Goal: Transaction & Acquisition: Purchase product/service

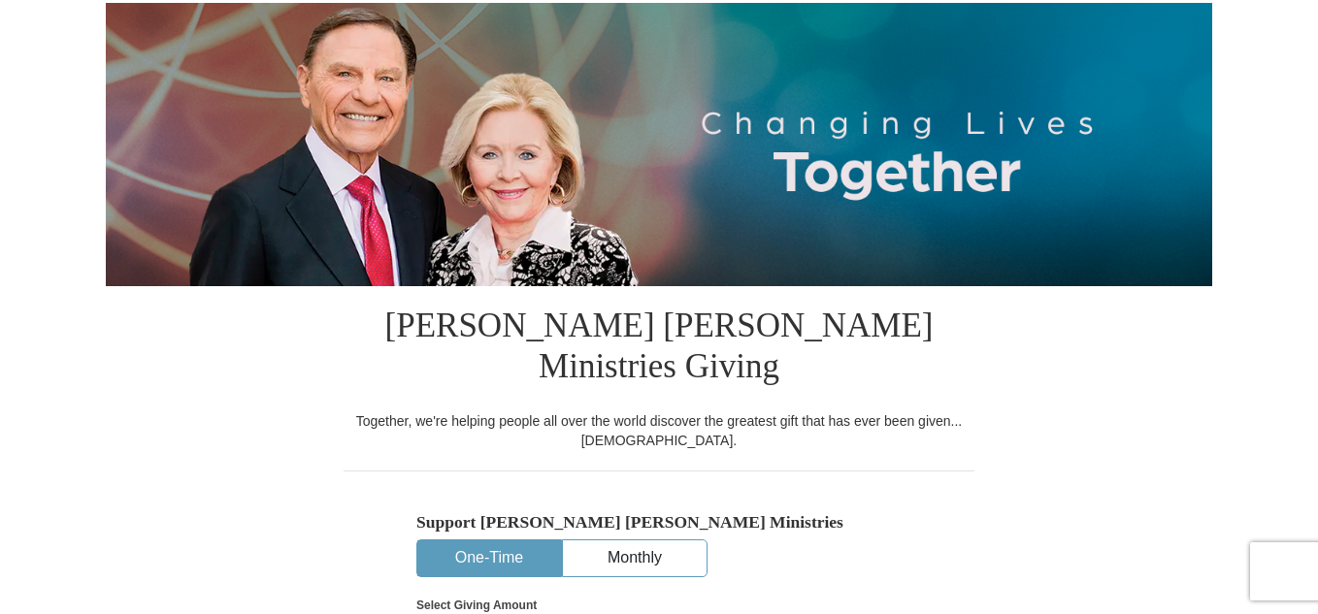
scroll to position [291, 0]
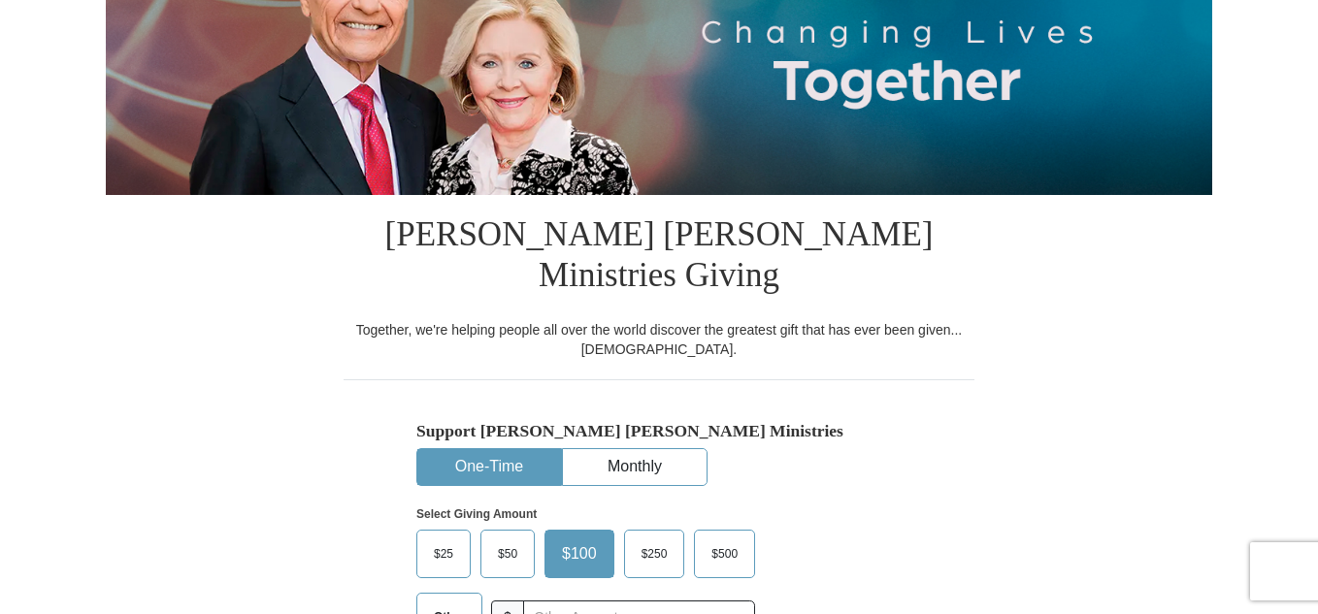
click at [508, 449] on button "One-Time" at bounding box center [489, 467] width 144 height 36
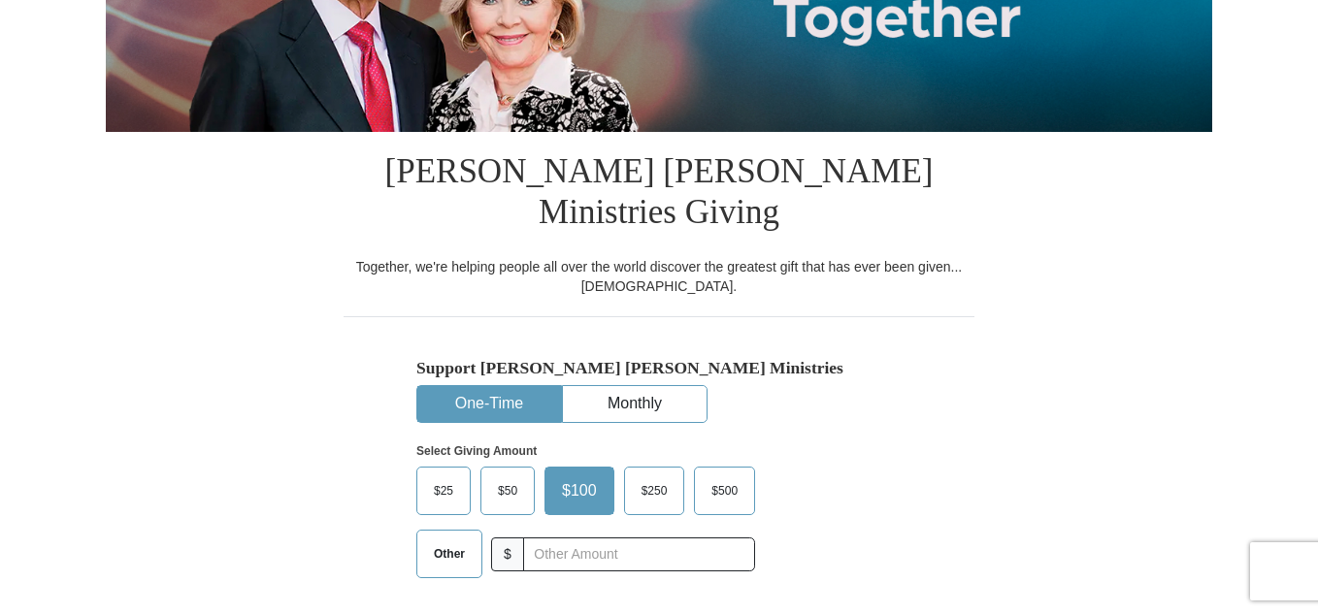
scroll to position [388, 0]
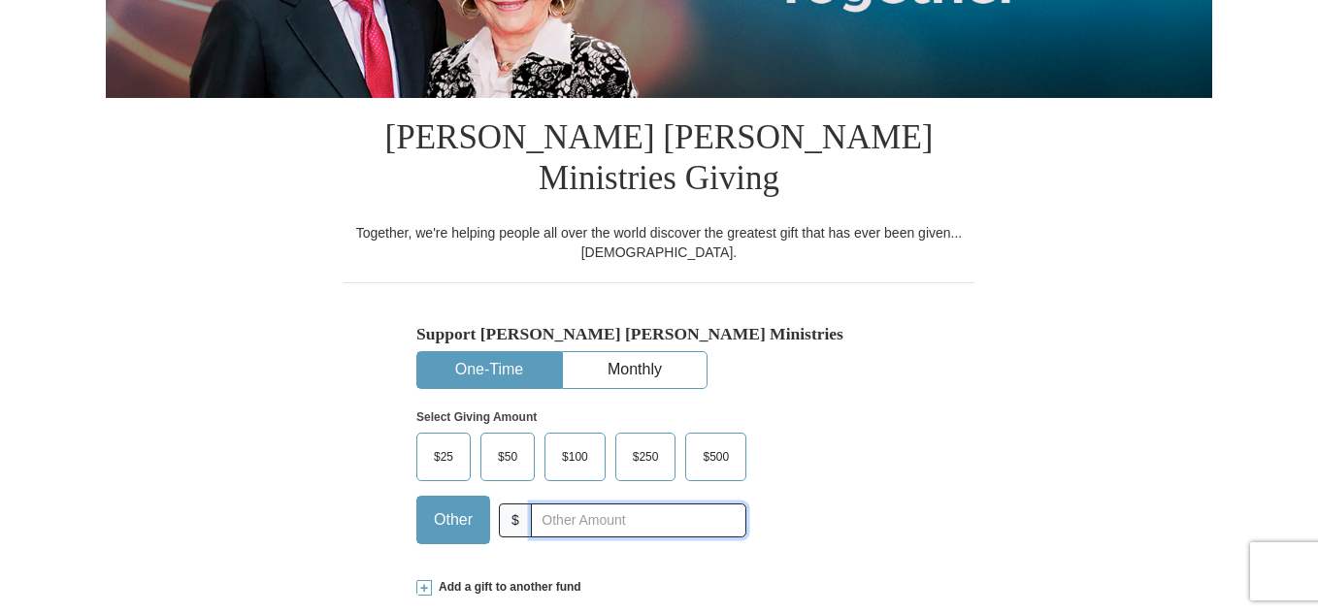
click at [591, 504] on input "text" at bounding box center [638, 521] width 215 height 34
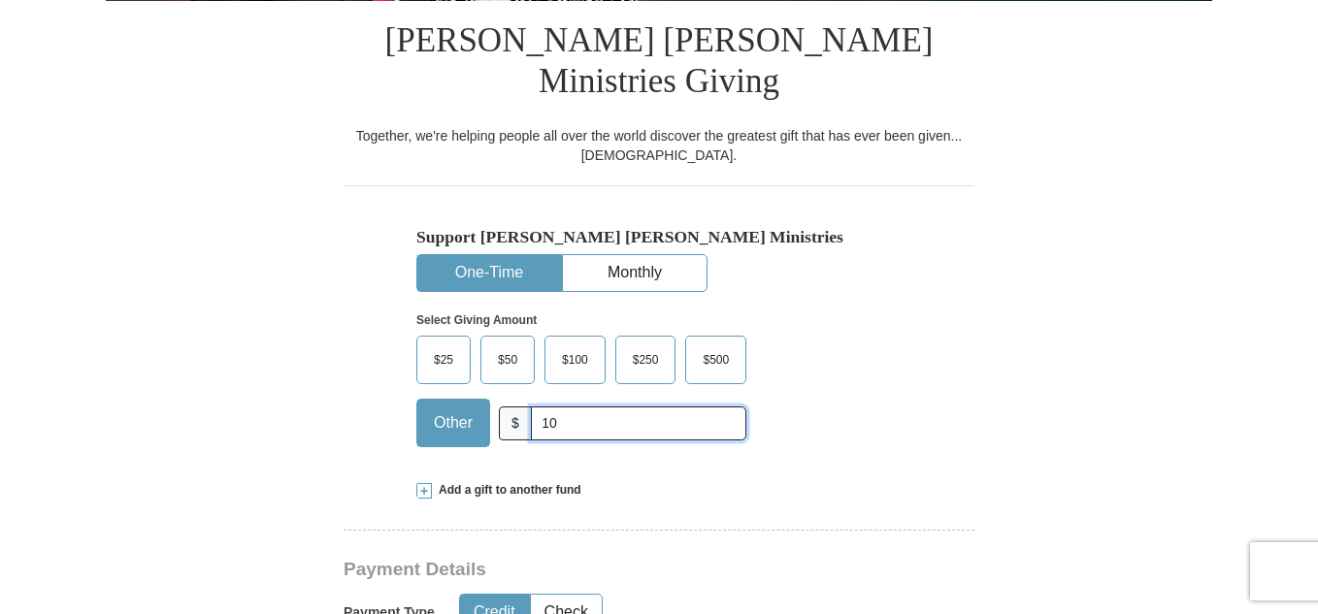
scroll to position [582, 0]
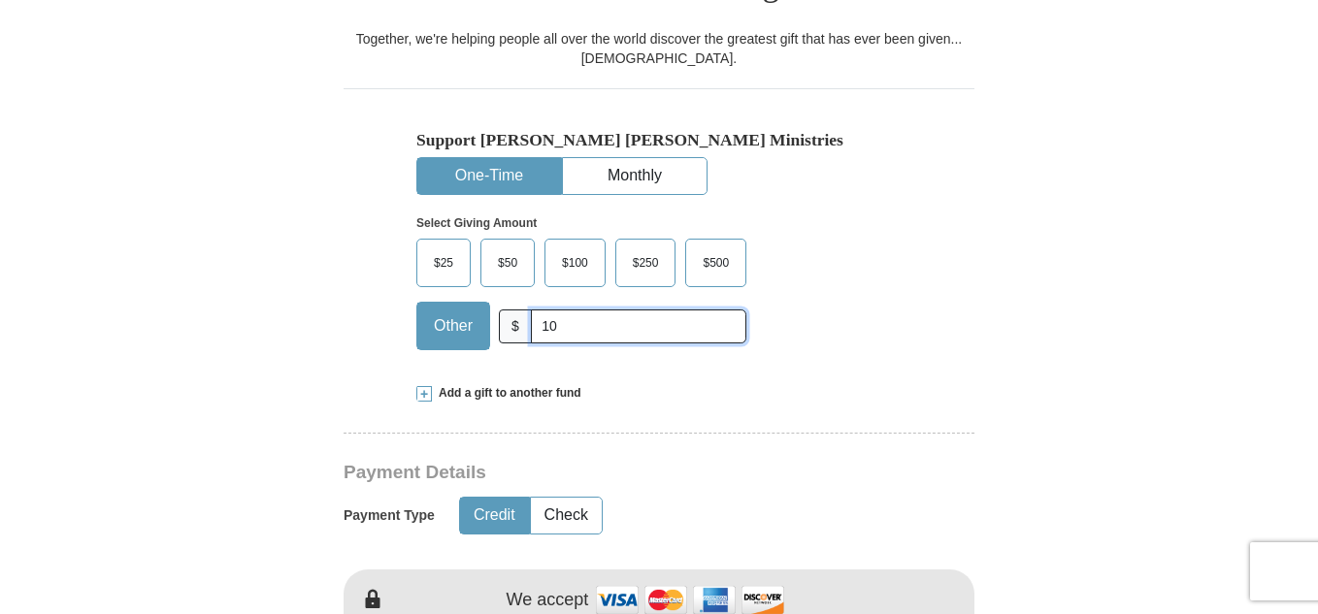
type input "10"
click at [480, 498] on button "Credit" at bounding box center [494, 516] width 69 height 36
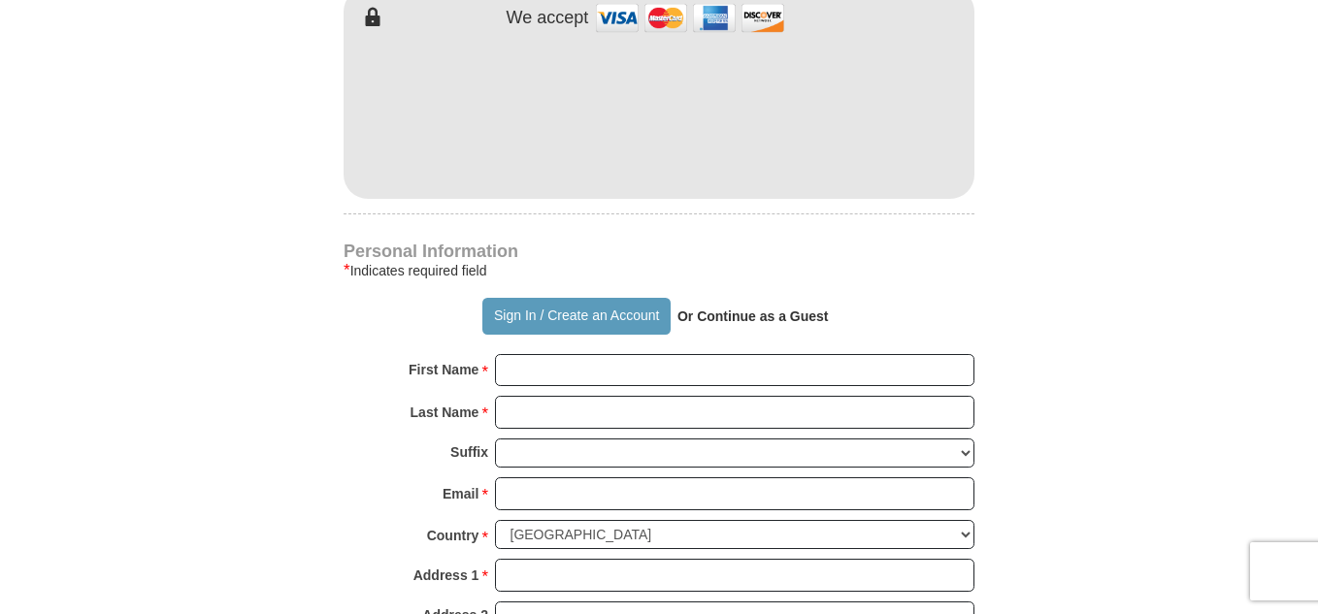
scroll to position [1262, 0]
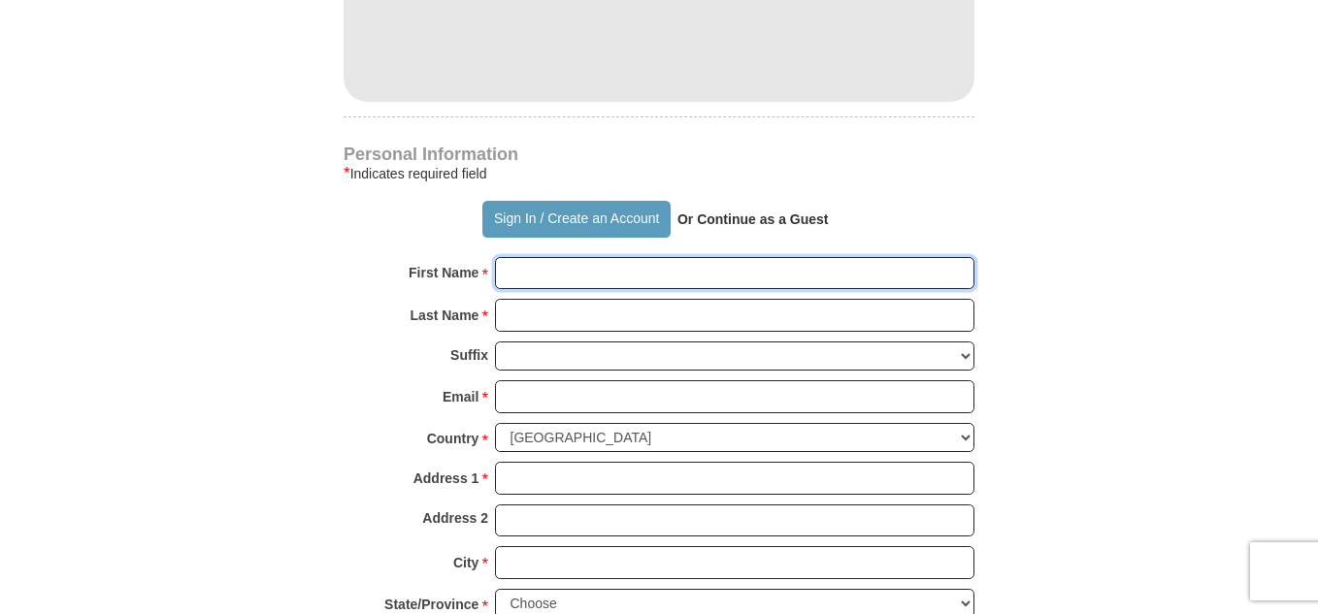
click at [752, 257] on input "First Name *" at bounding box center [734, 273] width 479 height 33
type input "[PERSON_NAME]"
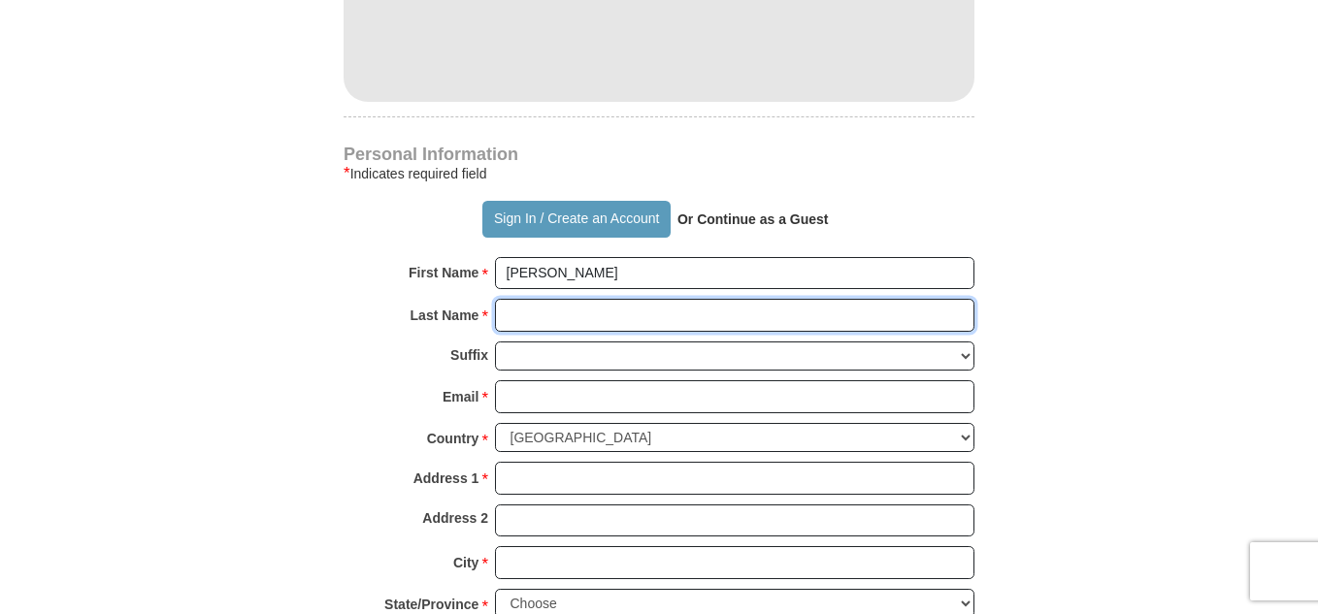
type input "MITHELL"
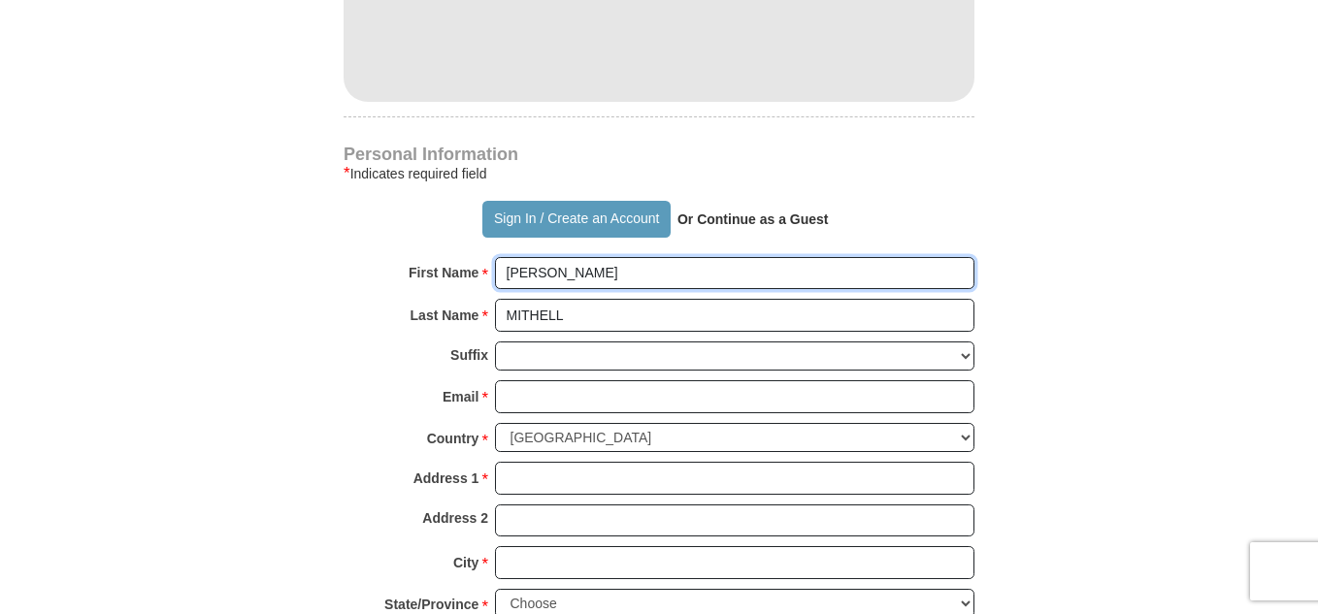
scroll to position [1359, 0]
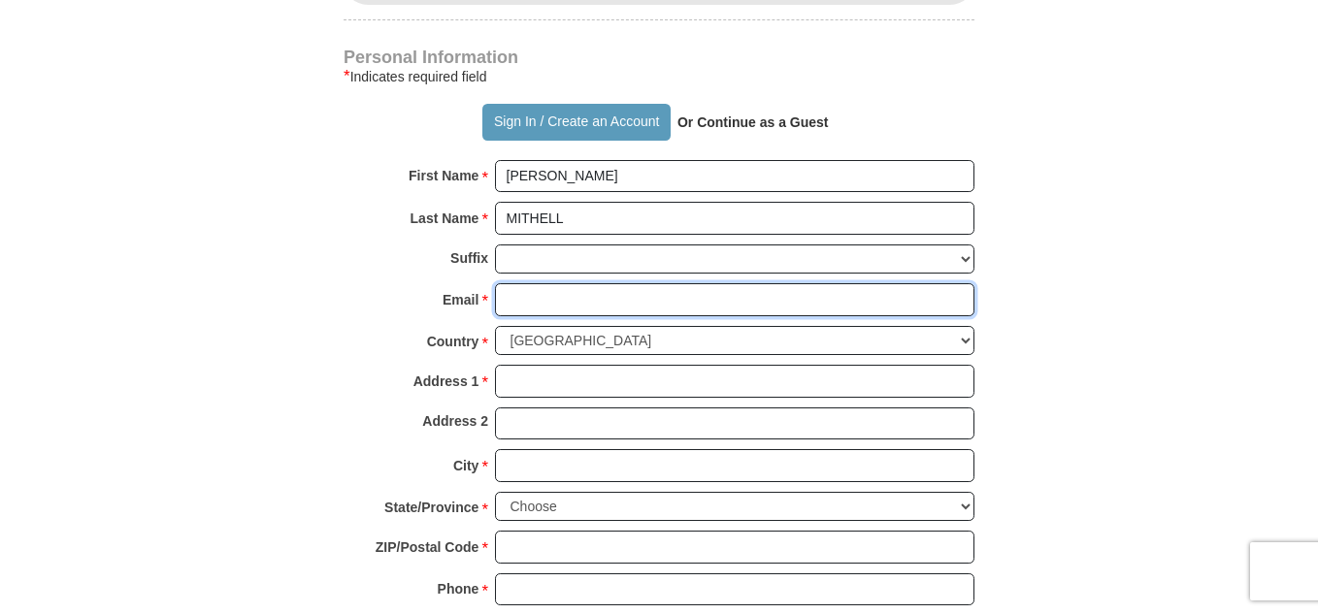
click at [900, 283] on input "Email *" at bounding box center [734, 299] width 479 height 33
type input "[EMAIL_ADDRESS][DOMAIN_NAME]"
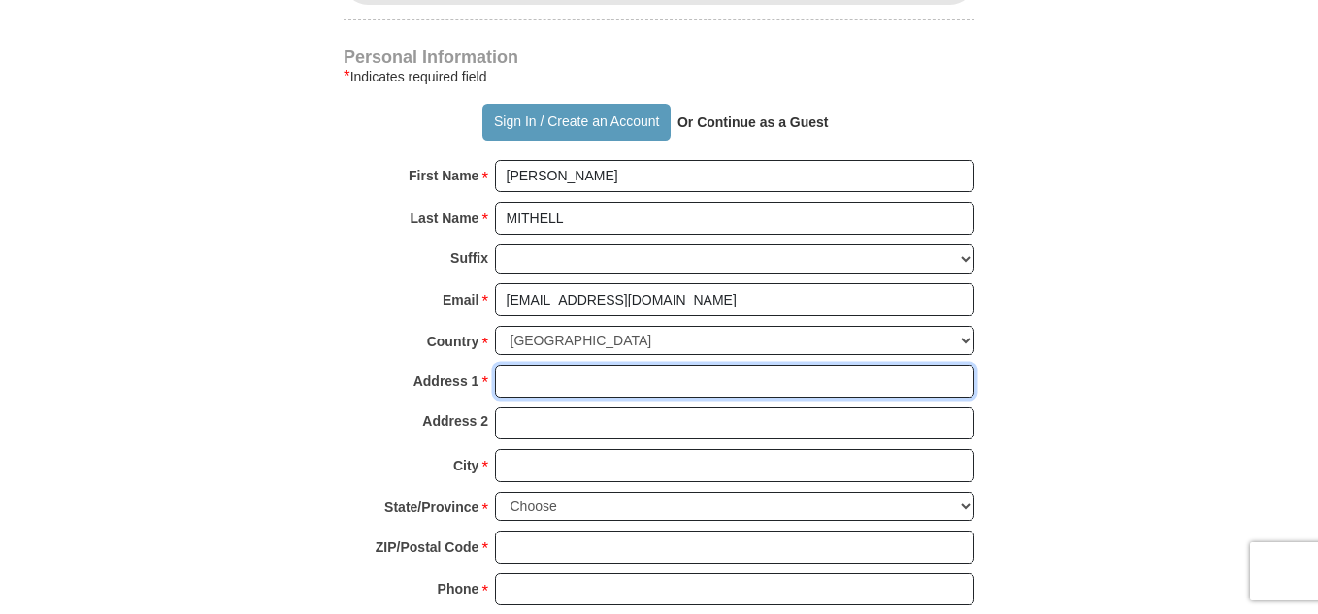
type input "183 MT. [GEOGRAPHIC_DATA]. SE APT. # 3013"
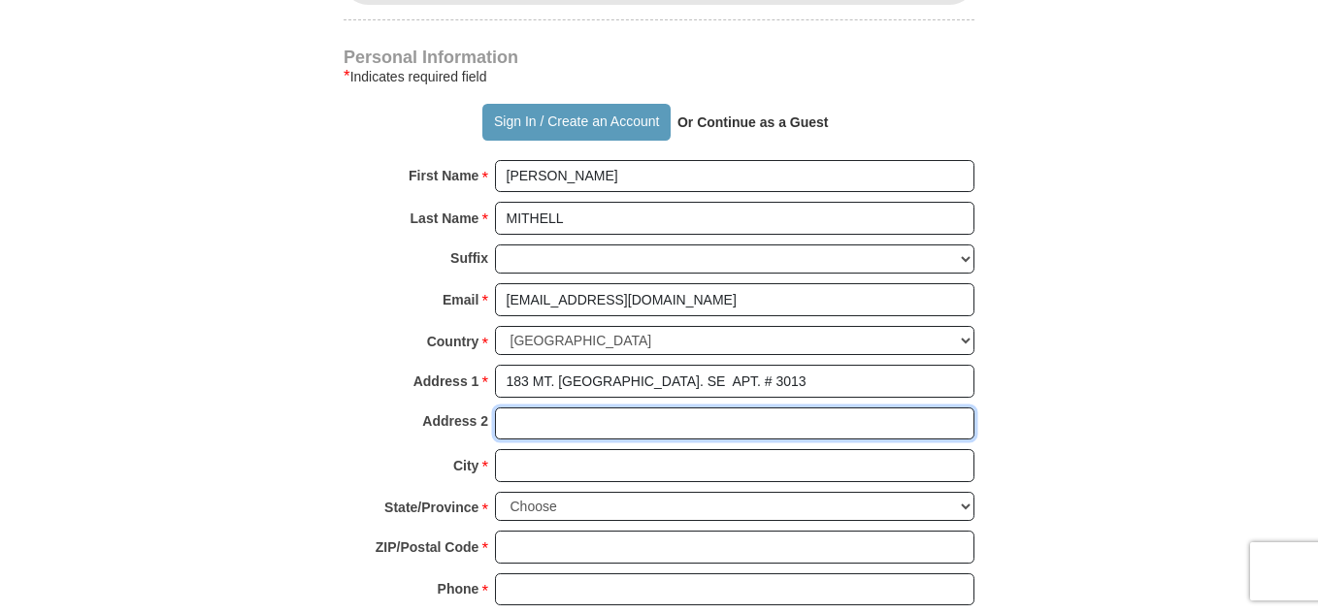
type input "N/A"
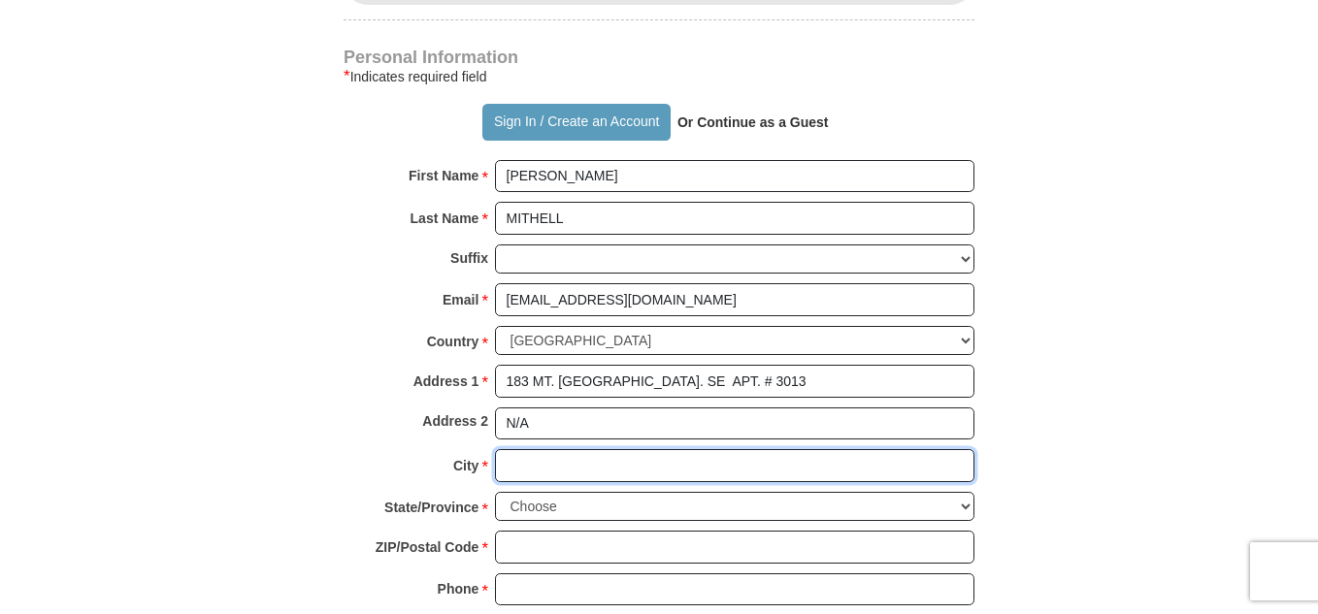
type input "[GEOGRAPHIC_DATA]"
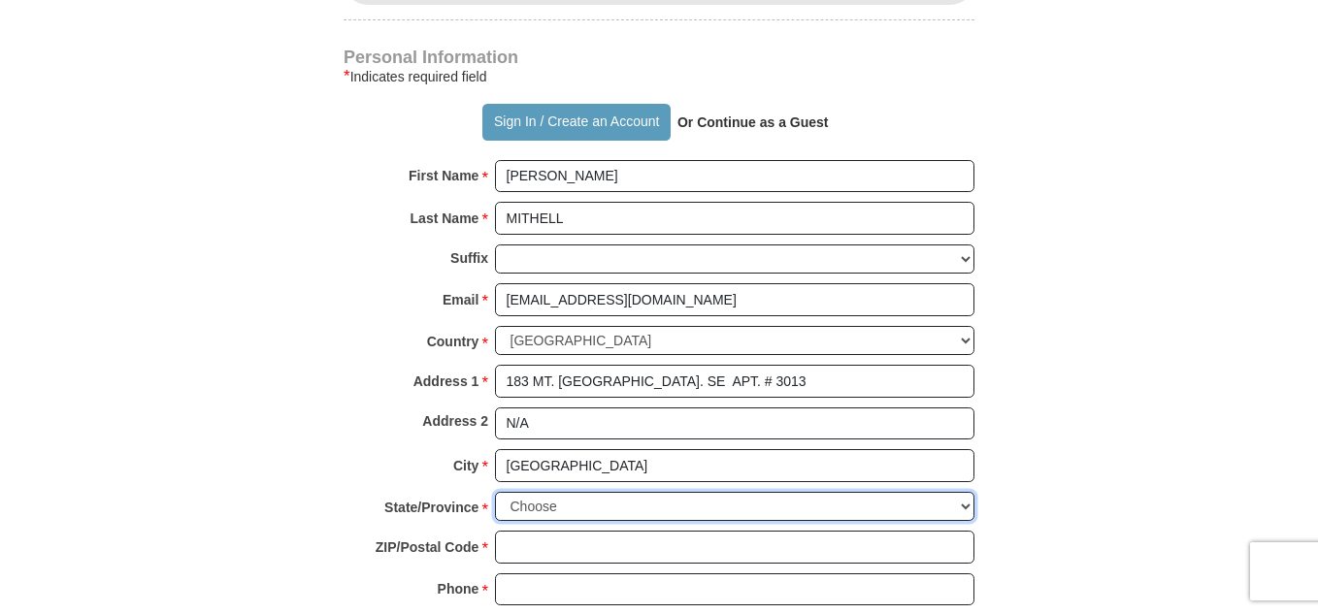
select select "GA"
type input "30354"
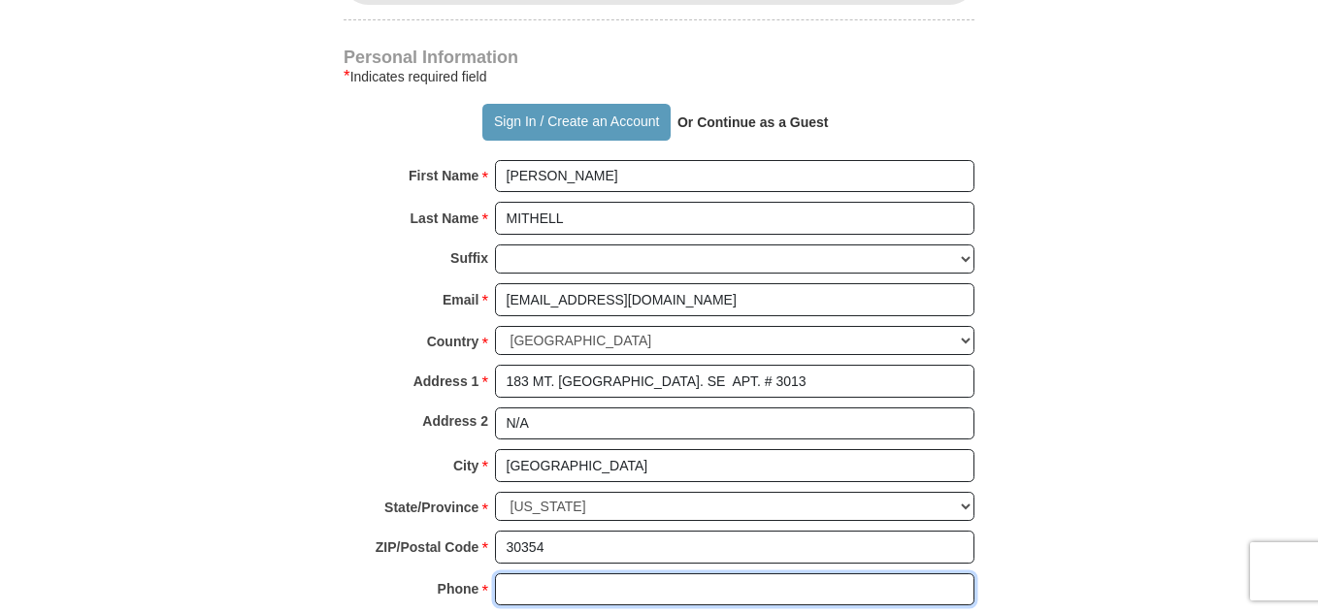
type input "4043949273"
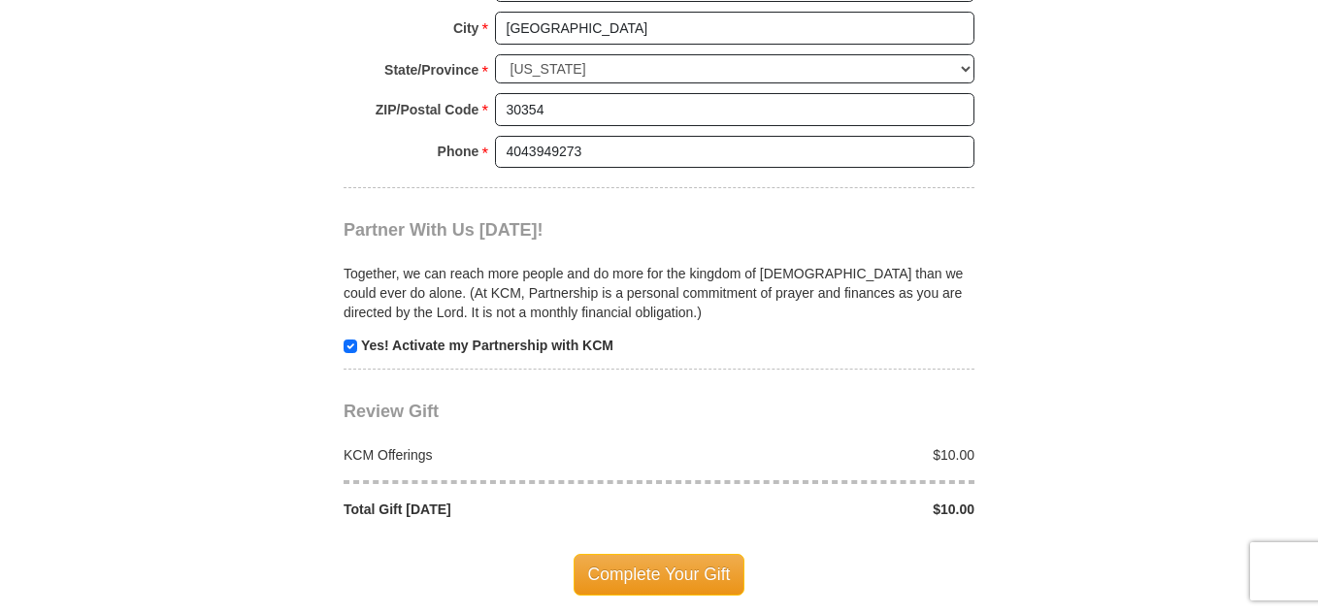
scroll to position [1844, 0]
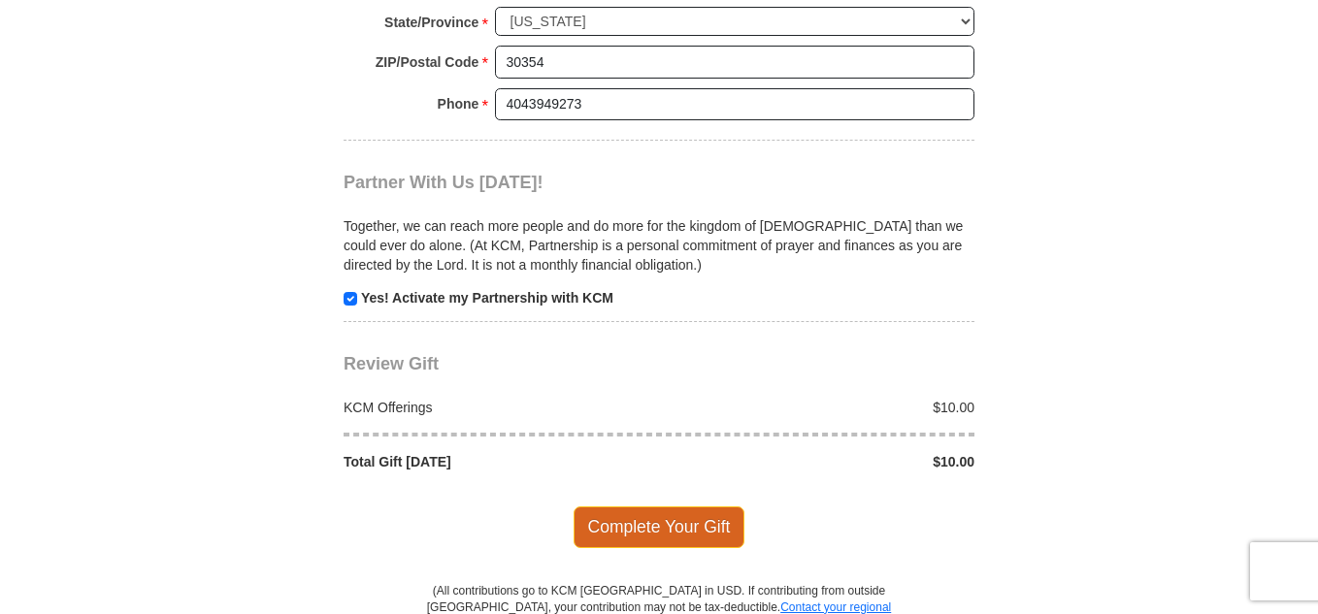
click at [705, 507] on span "Complete Your Gift" at bounding box center [660, 527] width 172 height 41
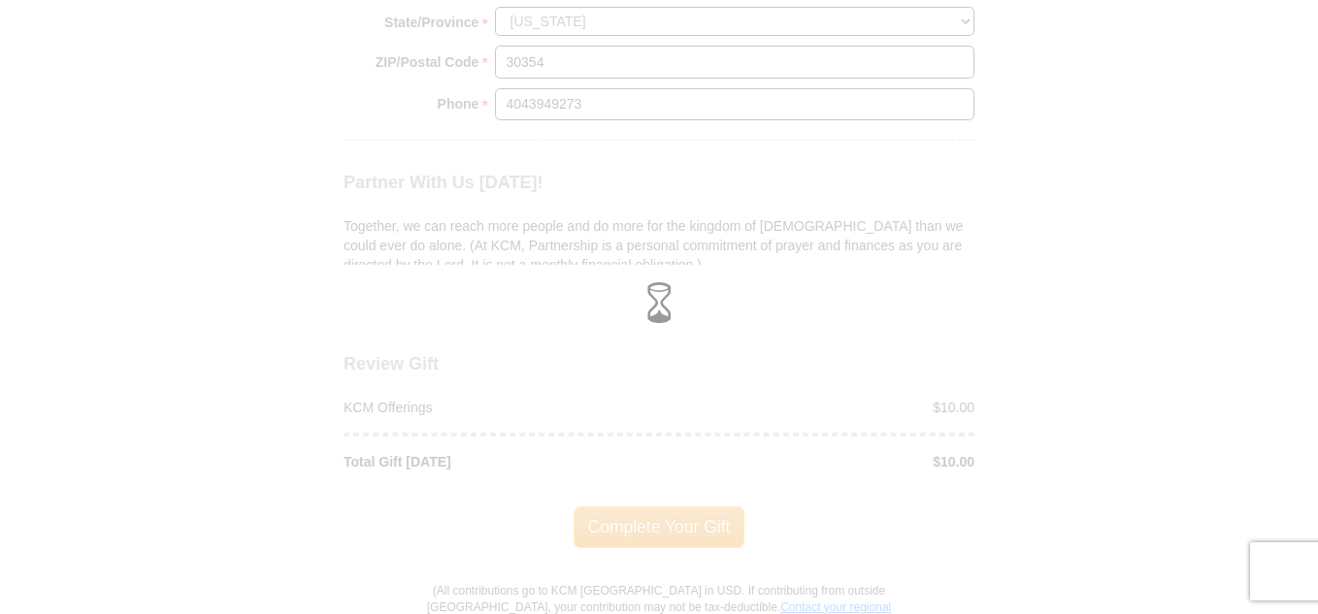
click at [688, 303] on div at bounding box center [659, 308] width 1291 height 58
click at [994, 351] on div at bounding box center [659, 307] width 1318 height 614
